Goal: Task Accomplishment & Management: Use online tool/utility

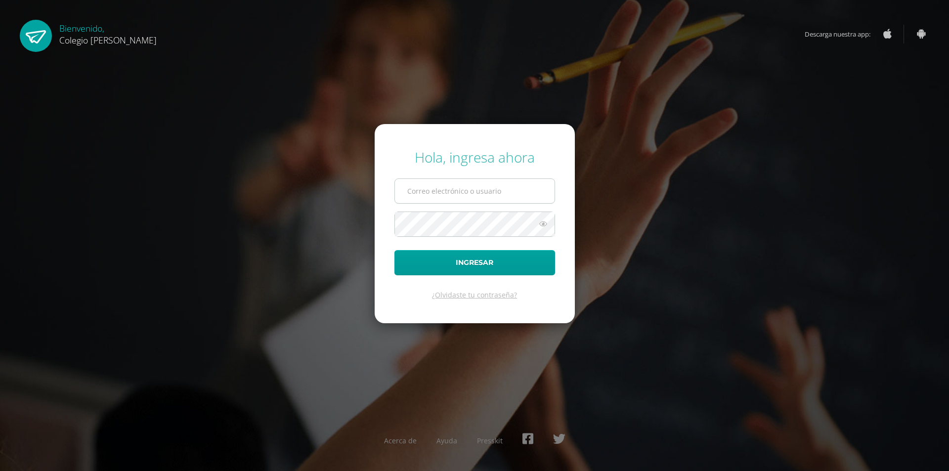
click at [524, 197] on input "text" at bounding box center [475, 191] width 160 height 24
type input "[EMAIL_ADDRESS][DOMAIN_NAME]"
click at [510, 259] on button "Ingresar" at bounding box center [474, 262] width 161 height 25
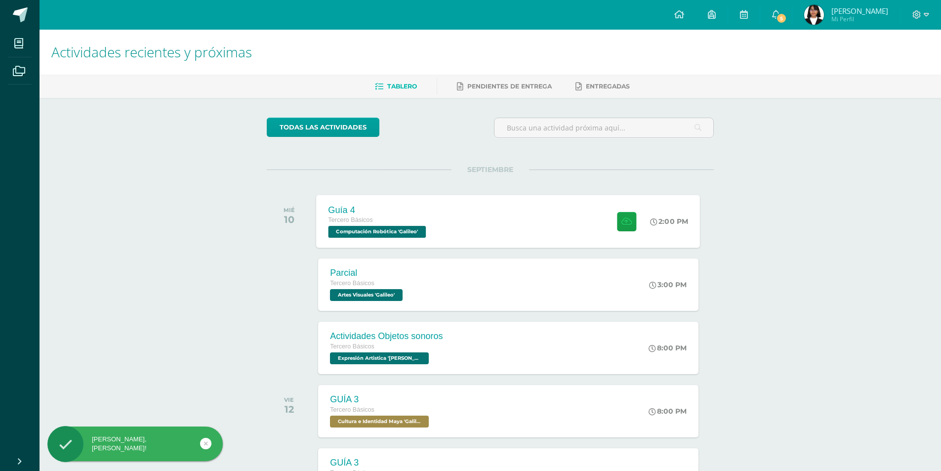
click at [553, 220] on div "Guía 4 Tercero Básicos Computación Robótica 'Galileo' 2:00 PM Guía 4 Computació…" at bounding box center [509, 221] width 384 height 53
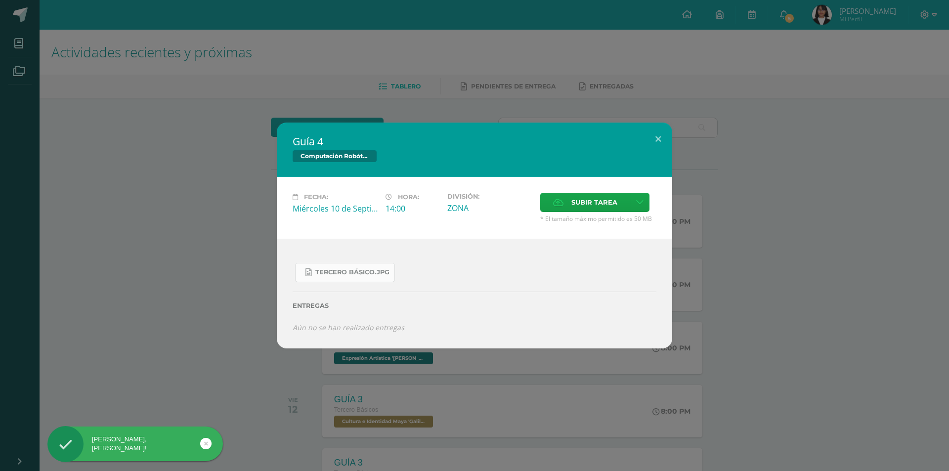
click at [379, 276] on span "Tercero Básico.jpg" at bounding box center [352, 272] width 74 height 8
